Goal: Find specific page/section: Find specific page/section

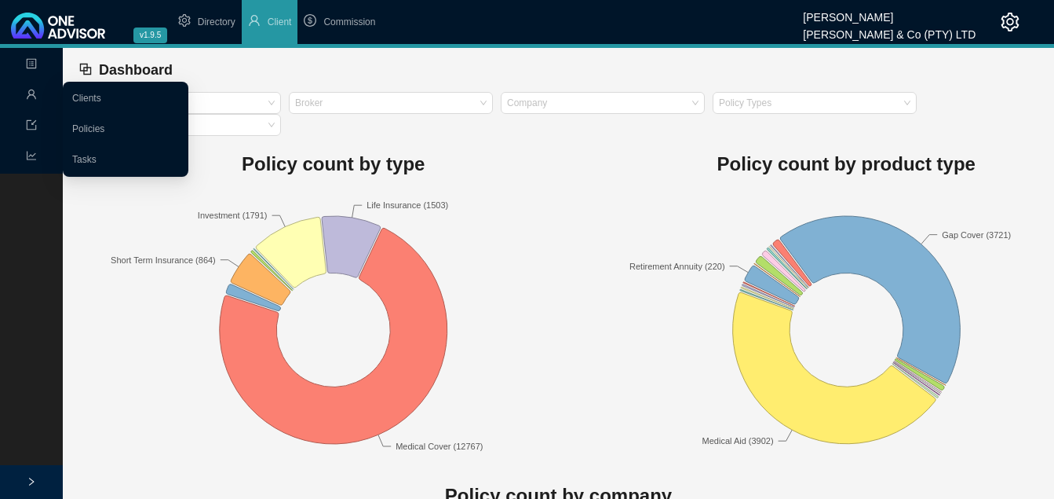
click at [31, 97] on icon "user" at bounding box center [31, 94] width 11 height 11
click at [90, 93] on link "Clients" at bounding box center [86, 98] width 29 height 11
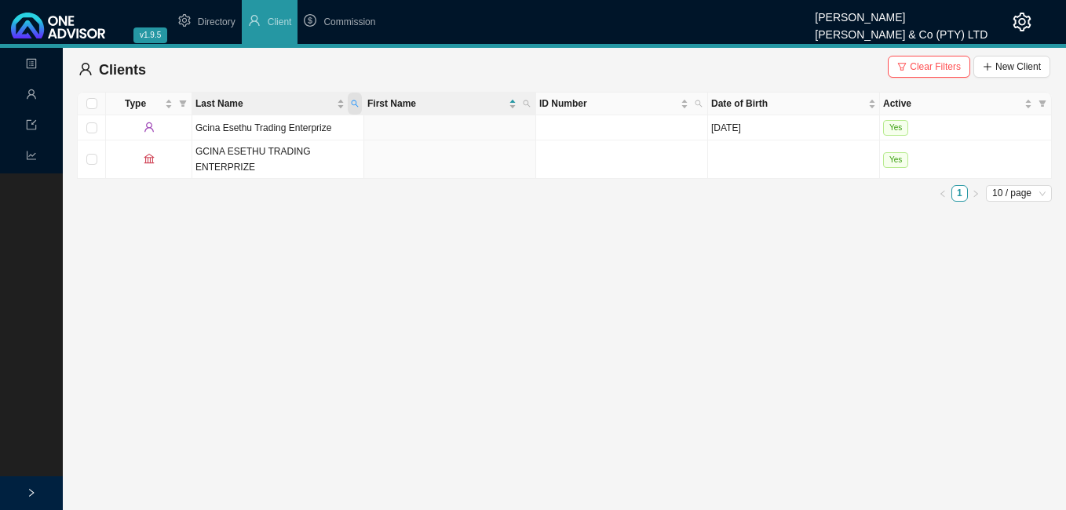
click at [353, 103] on icon "search" at bounding box center [355, 104] width 8 height 8
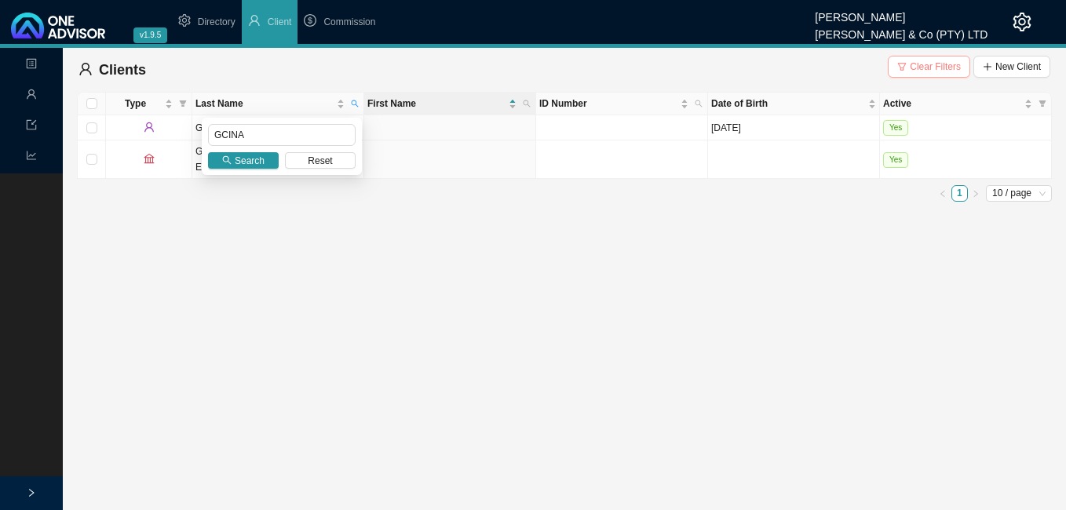
click at [923, 63] on span "Clear Filters" at bounding box center [935, 67] width 51 height 16
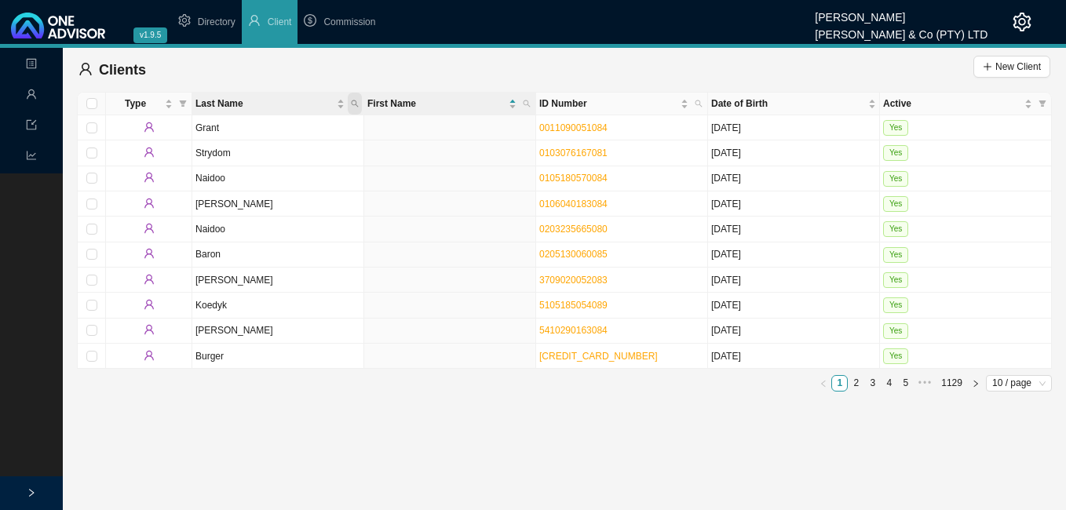
click at [353, 104] on icon "search" at bounding box center [355, 104] width 8 height 8
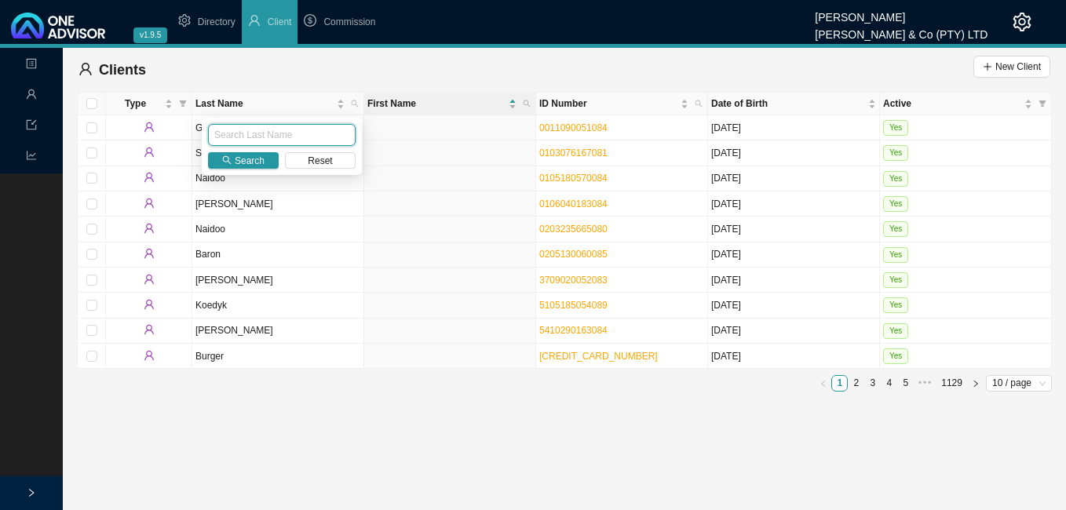
click at [319, 134] on input "text" at bounding box center [282, 135] width 148 height 22
type input "BUCKUS"
click at [236, 156] on span "Search" at bounding box center [250, 161] width 30 height 16
